Goal: Task Accomplishment & Management: Complete application form

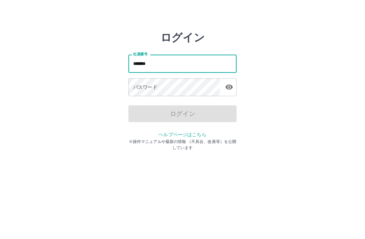
type input "*******"
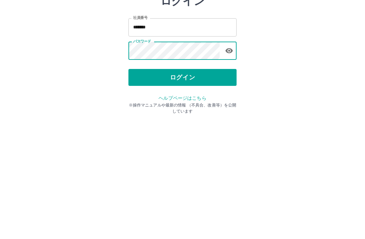
click at [189, 117] on button "ログイン" at bounding box center [182, 125] width 108 height 17
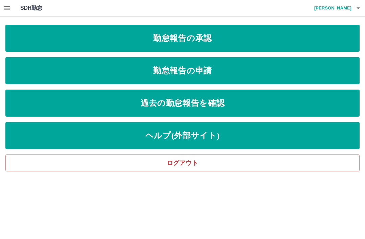
click at [200, 42] on link "勤怠報告の承認" at bounding box center [182, 38] width 354 height 27
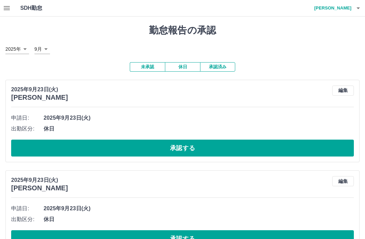
click at [345, 90] on button "編集" at bounding box center [343, 91] width 22 height 10
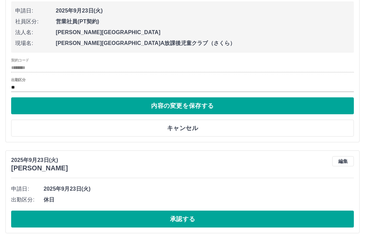
scroll to position [113, 0]
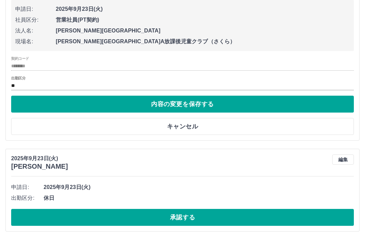
click at [188, 130] on button "キャンセル" at bounding box center [182, 126] width 343 height 17
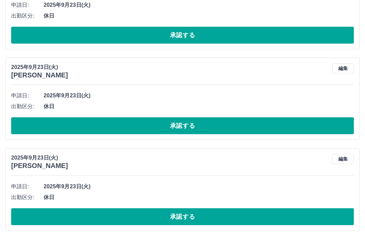
click at [343, 158] on button "編集" at bounding box center [343, 159] width 22 height 10
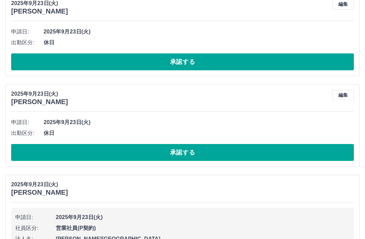
scroll to position [80, 0]
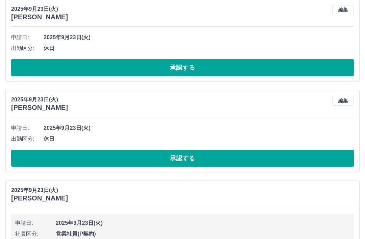
click at [349, 104] on button "編集" at bounding box center [343, 101] width 22 height 10
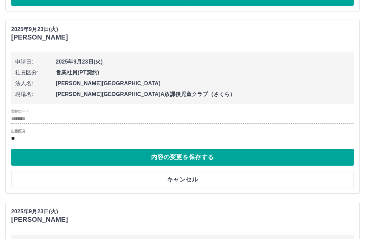
scroll to position [153, 0]
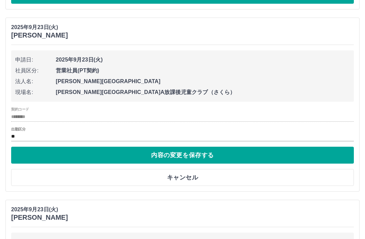
click at [187, 177] on button "キャンセル" at bounding box center [182, 177] width 343 height 17
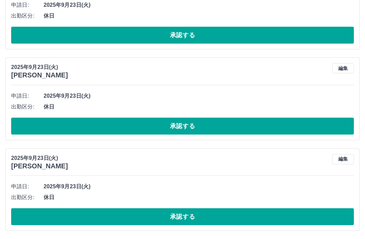
scroll to position [205, 0]
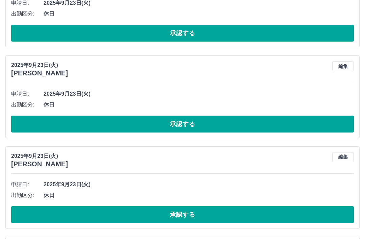
click at [346, 155] on button "編集" at bounding box center [343, 158] width 22 height 10
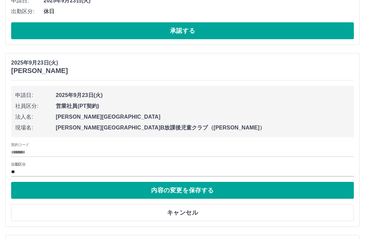
click at [190, 214] on button "キャンセル" at bounding box center [182, 213] width 343 height 17
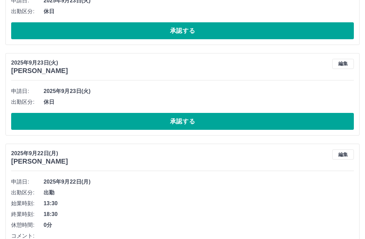
click at [183, 122] on button "承認する" at bounding box center [182, 121] width 343 height 17
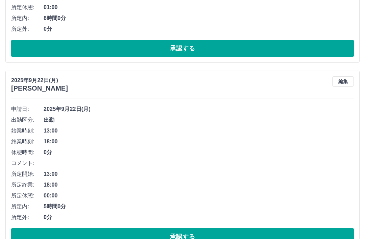
scroll to position [659, 0]
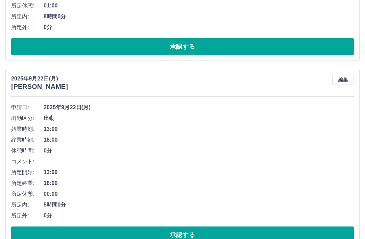
click at [343, 79] on button "編集" at bounding box center [343, 80] width 22 height 10
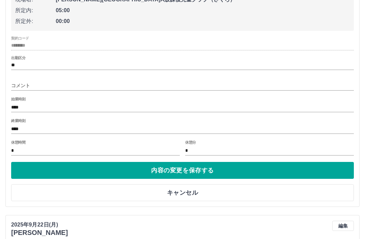
click at [193, 193] on button "キャンセル" at bounding box center [182, 193] width 343 height 17
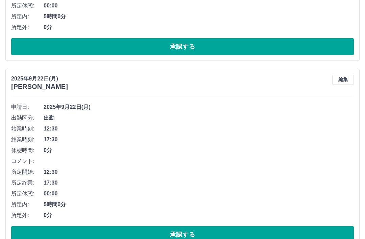
scroll to position [847, 0]
click at [349, 80] on button "編集" at bounding box center [343, 80] width 22 height 10
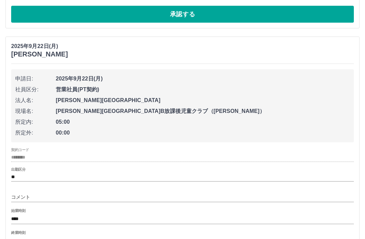
scroll to position [881, 0]
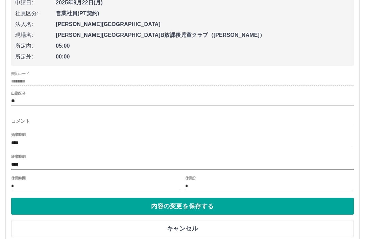
click at [190, 228] on button "キャンセル" at bounding box center [182, 228] width 343 height 17
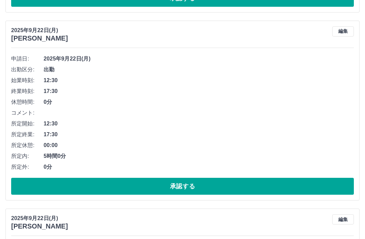
click at [184, 186] on button "承認する" at bounding box center [182, 186] width 343 height 17
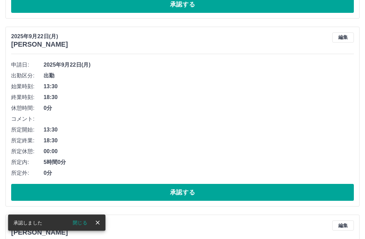
scroll to position [889, 0]
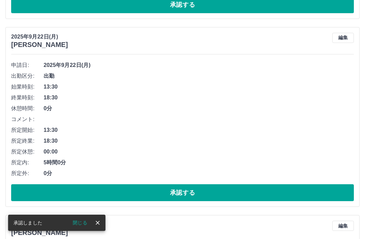
click at [341, 41] on button "編集" at bounding box center [343, 38] width 22 height 10
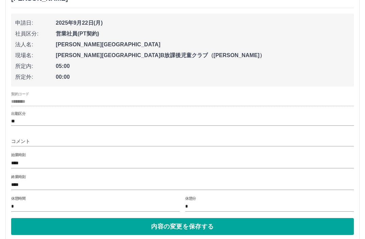
scroll to position [949, 0]
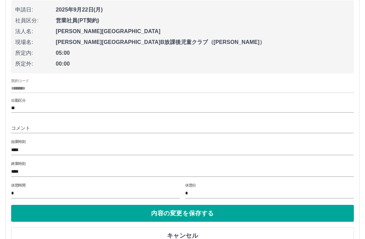
click at [188, 237] on button "キャンセル" at bounding box center [182, 235] width 343 height 17
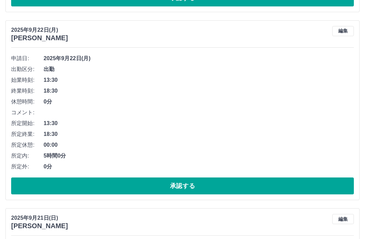
scroll to position [897, 0]
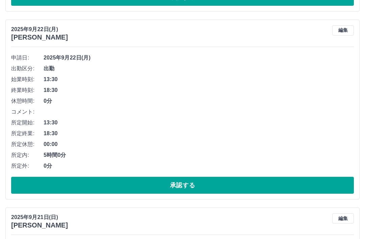
click at [188, 188] on button "承認する" at bounding box center [182, 185] width 343 height 17
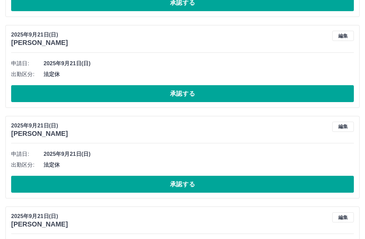
scroll to position [1078, 0]
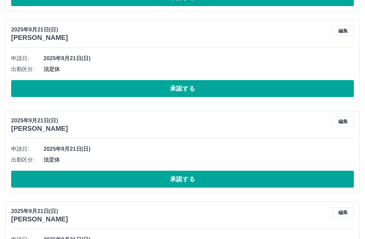
click at [345, 120] on button "編集" at bounding box center [343, 122] width 22 height 10
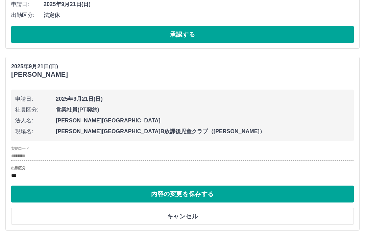
scroll to position [1134, 0]
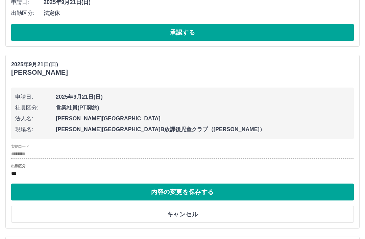
click at [186, 213] on button "キャンセル" at bounding box center [182, 214] width 343 height 17
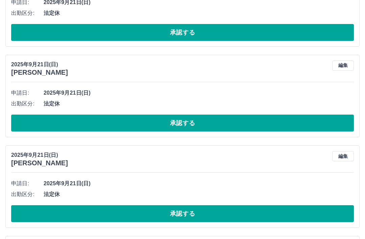
click at [184, 124] on button "承認する" at bounding box center [182, 123] width 343 height 17
click at [343, 67] on button "編集" at bounding box center [343, 66] width 22 height 10
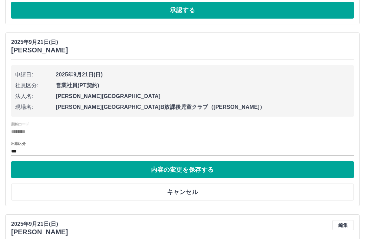
scroll to position [1175, 0]
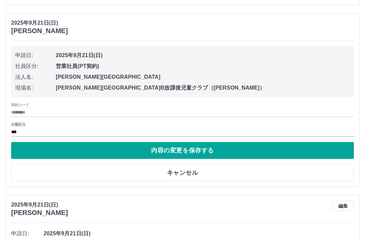
click at [184, 174] on button "キャンセル" at bounding box center [182, 172] width 343 height 17
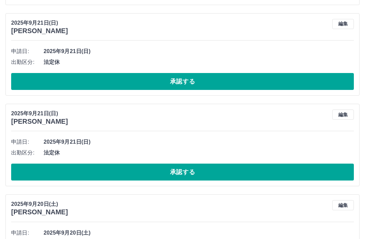
click at [180, 85] on button "承認する" at bounding box center [182, 81] width 343 height 17
click at [344, 25] on button "編集" at bounding box center [343, 24] width 22 height 10
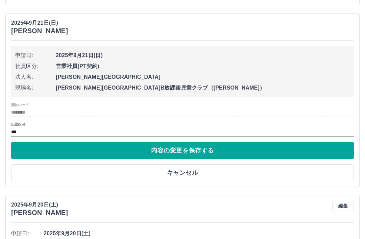
click at [190, 169] on button "キャンセル" at bounding box center [182, 172] width 343 height 17
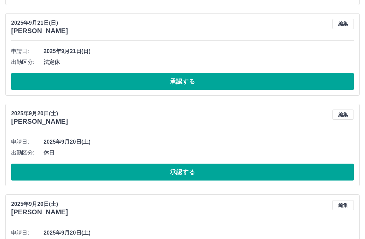
click at [181, 84] on button "承認する" at bounding box center [182, 81] width 343 height 17
click at [341, 26] on button "編集" at bounding box center [343, 24] width 22 height 10
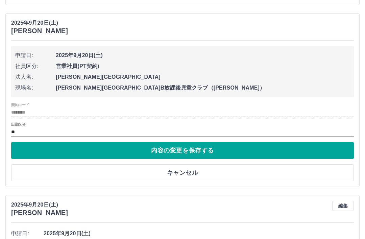
click at [189, 171] on button "キャンセル" at bounding box center [182, 172] width 343 height 17
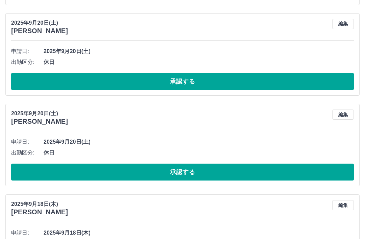
click at [187, 87] on button "承認する" at bounding box center [182, 81] width 343 height 17
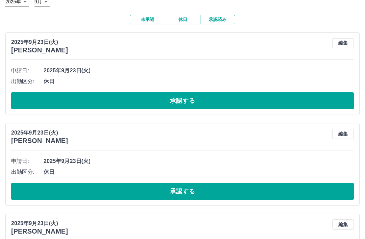
scroll to position [0, 0]
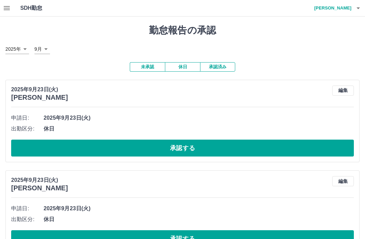
click at [6, 9] on icon "button" at bounding box center [7, 8] width 6 height 4
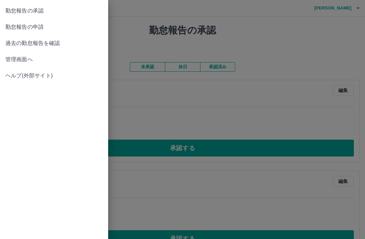
click at [55, 43] on span "過去の勤怠報告を確認" at bounding box center [53, 43] width 97 height 8
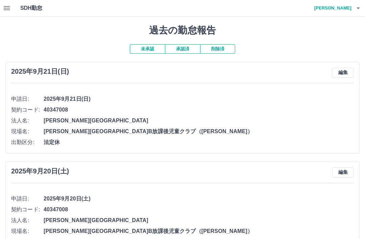
click at [7, 8] on icon "button" at bounding box center [7, 8] width 6 height 4
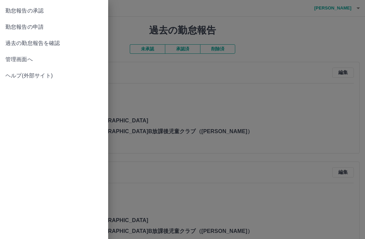
click at [43, 10] on span "勤怠報告の承認" at bounding box center [53, 11] width 97 height 8
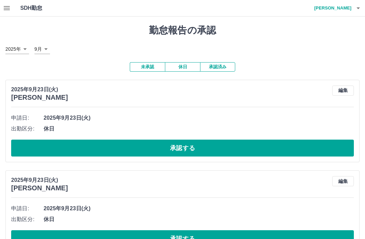
click at [10, 5] on icon "button" at bounding box center [7, 8] width 8 height 8
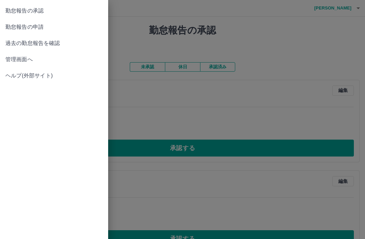
click at [41, 27] on span "勤怠報告の申請" at bounding box center [53, 27] width 97 height 8
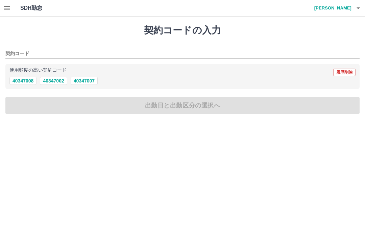
click at [27, 81] on button "40347008" at bounding box center [22, 81] width 27 height 8
type input "********"
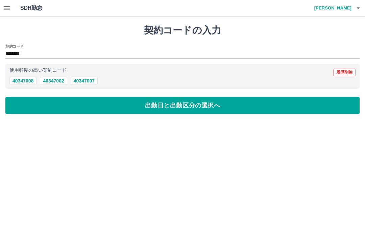
click at [184, 109] on button "出勤日と出勤区分の選択へ" at bounding box center [182, 105] width 354 height 17
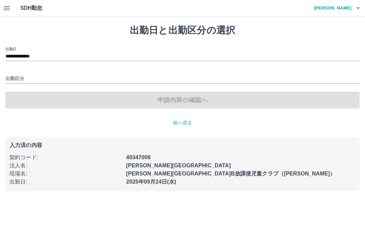
click at [35, 56] on input "**********" at bounding box center [182, 56] width 354 height 8
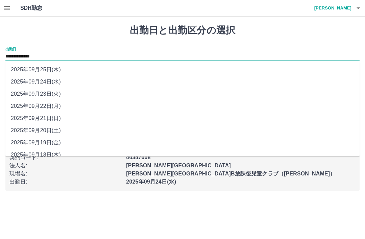
click at [56, 101] on li "2025年09月22日(月)" at bounding box center [182, 106] width 354 height 12
type input "**********"
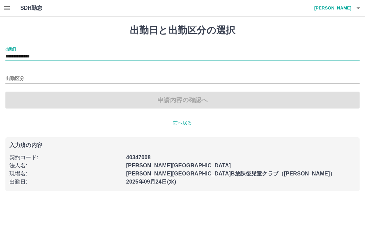
click at [17, 80] on input "出勤区分" at bounding box center [182, 79] width 354 height 8
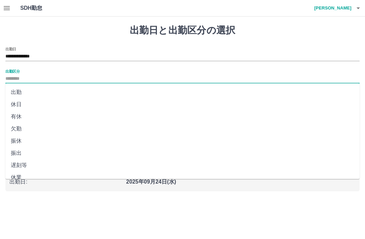
click at [18, 92] on li "出勤" at bounding box center [182, 92] width 354 height 12
type input "**"
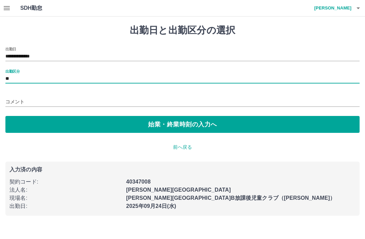
click at [184, 127] on button "始業・終業時刻の入力へ" at bounding box center [182, 124] width 354 height 17
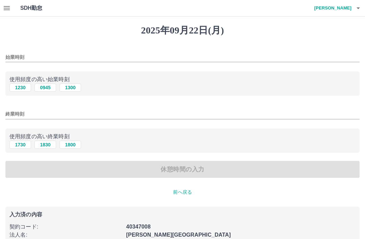
click at [46, 91] on button "0945" at bounding box center [45, 88] width 22 height 8
type input "****"
click at [49, 147] on button "1830" at bounding box center [45, 145] width 22 height 8
type input "****"
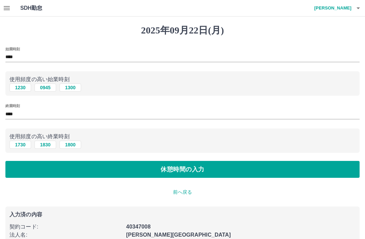
click at [183, 174] on button "休憩時間の入力" at bounding box center [182, 169] width 354 height 17
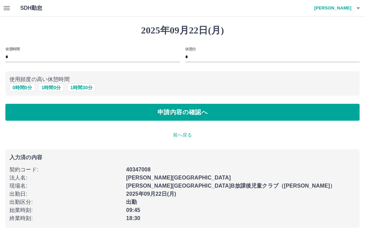
click at [51, 89] on button "1 時間 0 分" at bounding box center [52, 88] width 26 height 8
type input "*"
click at [200, 115] on button "申請内容の確認へ" at bounding box center [182, 112] width 354 height 17
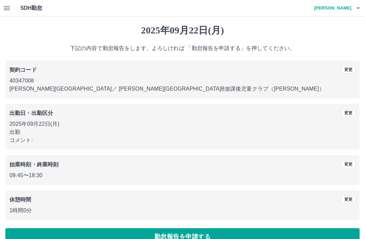
scroll to position [14, 0]
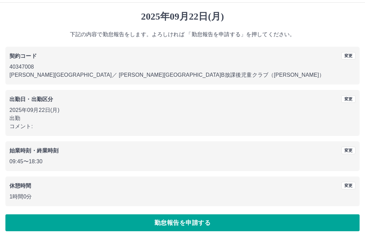
click at [197, 220] on button "勤怠報告を申請する" at bounding box center [182, 222] width 354 height 17
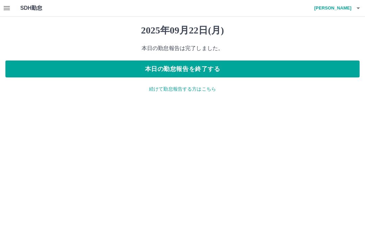
click at [9, 10] on icon "button" at bounding box center [7, 8] width 6 height 4
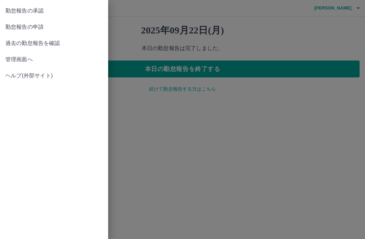
click at [37, 32] on link "勤怠報告の申請" at bounding box center [54, 27] width 108 height 16
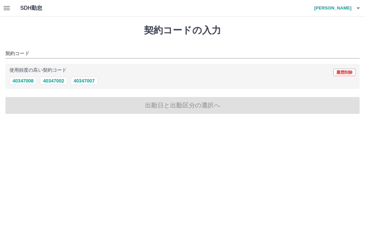
click at [23, 79] on button "40347008" at bounding box center [22, 81] width 27 height 8
type input "********"
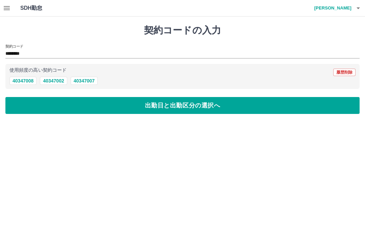
click at [193, 108] on button "出勤日と出勤区分の選択へ" at bounding box center [182, 105] width 354 height 17
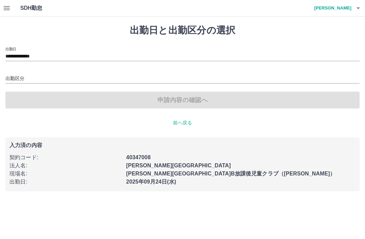
click at [37, 55] on input "**********" at bounding box center [182, 56] width 354 height 8
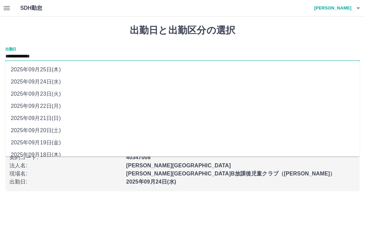
click at [54, 97] on li "2025年09月23日(火)" at bounding box center [182, 94] width 354 height 12
type input "**********"
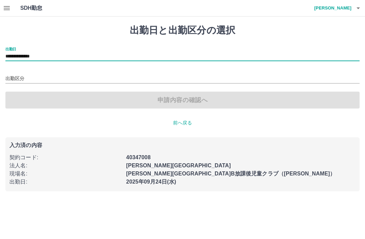
click at [16, 79] on input "出勤区分" at bounding box center [182, 79] width 354 height 8
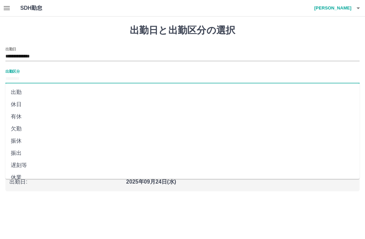
click at [20, 104] on li "休日" at bounding box center [182, 104] width 354 height 12
type input "**"
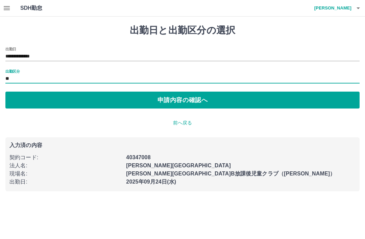
click at [186, 102] on button "申請内容の確認へ" at bounding box center [182, 100] width 354 height 17
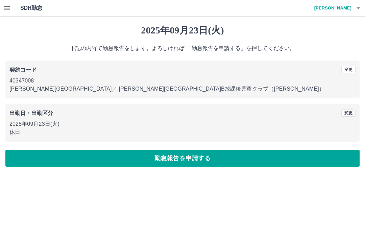
click at [184, 158] on button "勤怠報告を申請する" at bounding box center [182, 158] width 354 height 17
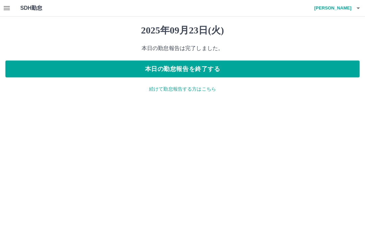
click at [192, 73] on button "本日の勤怠報告を終了する" at bounding box center [182, 69] width 354 height 17
